Goal: Check status: Check status

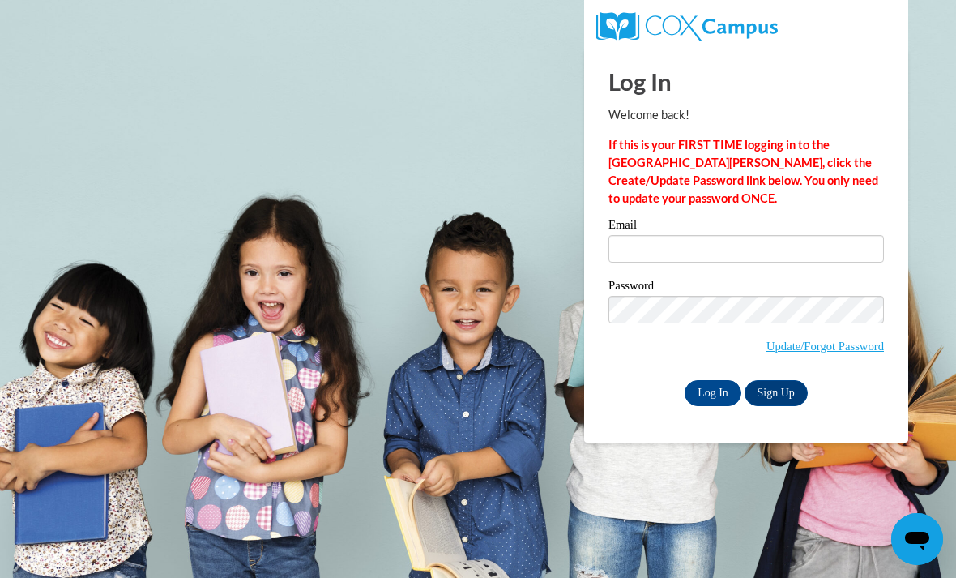
type input "kate.amberson@cor.org"
click at [713, 391] on input "Log In" at bounding box center [713, 393] width 57 height 26
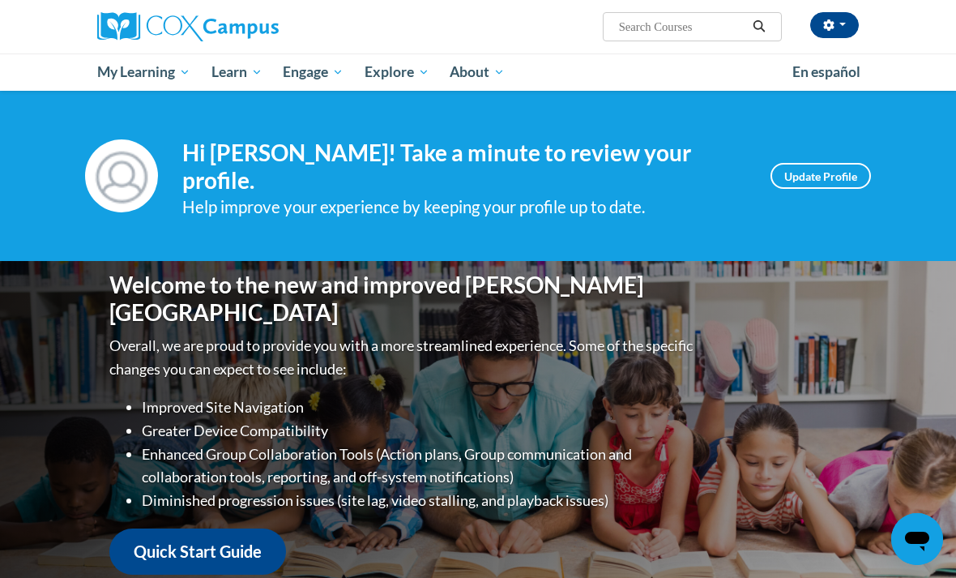
click at [0, 0] on span "My Course Progress" at bounding box center [0, 0] width 0 height 0
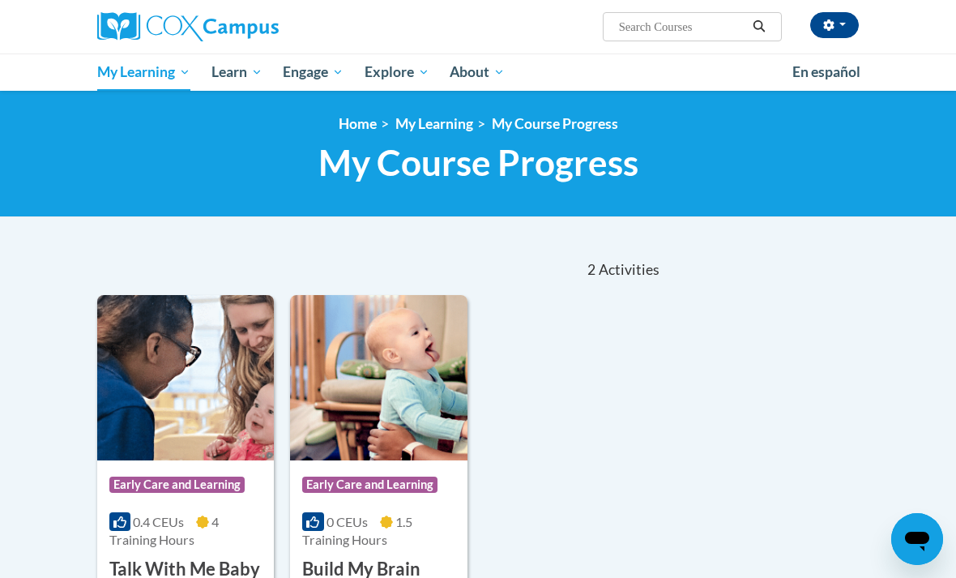
click at [137, 411] on img at bounding box center [185, 377] width 177 height 165
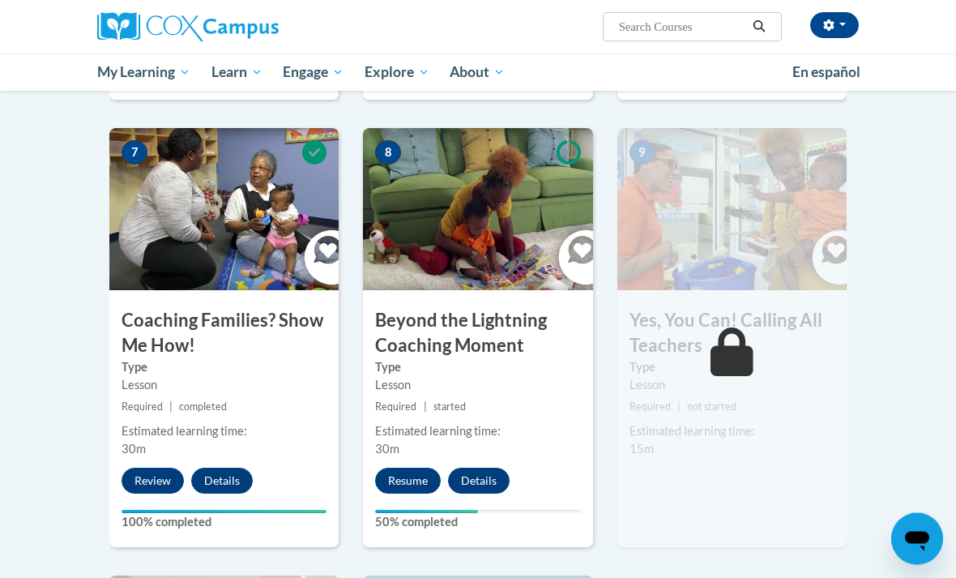
scroll to position [1277, 0]
click at [422, 471] on button "Resume" at bounding box center [408, 481] width 66 height 26
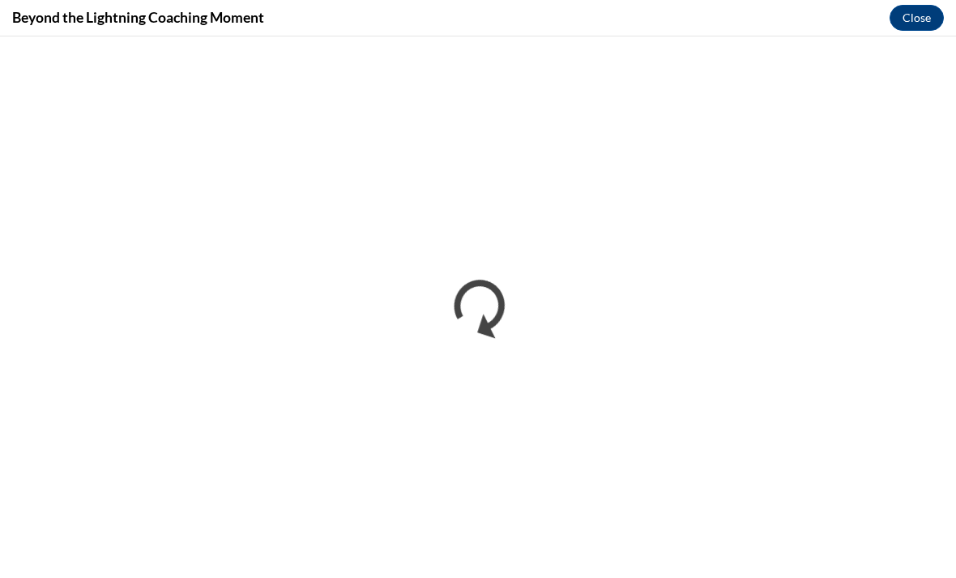
scroll to position [0, 0]
